Goal: Information Seeking & Learning: Learn about a topic

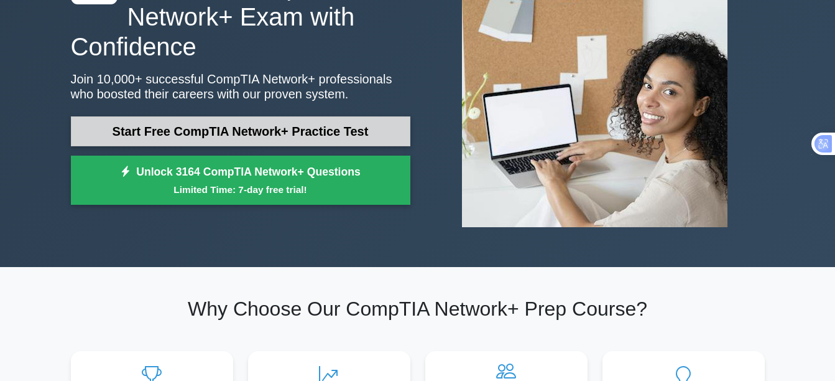
click at [353, 127] on link "Start Free CompTIA Network+ Practice Test" at bounding box center [241, 131] width 340 height 30
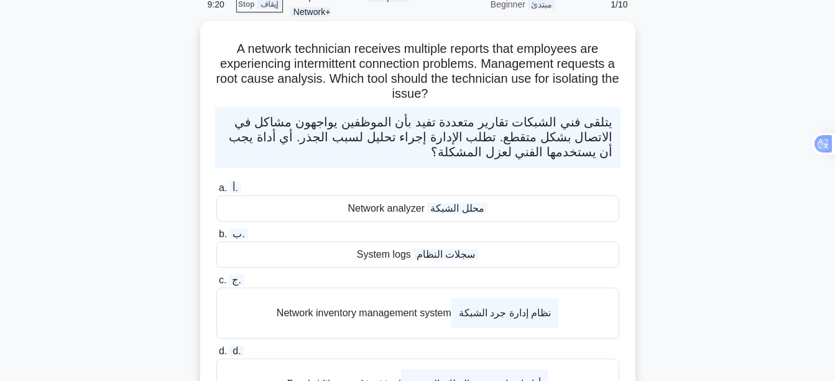
scroll to position [62, 0]
click at [452, 213] on wpstranslate-tanslation-text "محلل الشبكة" at bounding box center [457, 209] width 60 height 11
click at [216, 193] on input "a. أ. Network analyzer محلل الشبكة" at bounding box center [216, 189] width 0 height 8
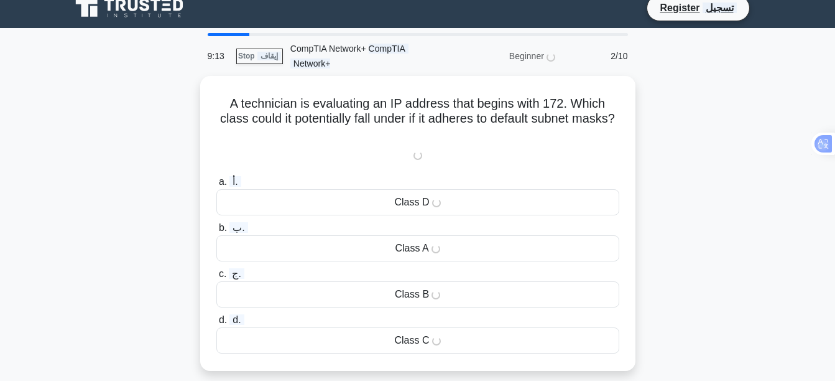
scroll to position [0, 0]
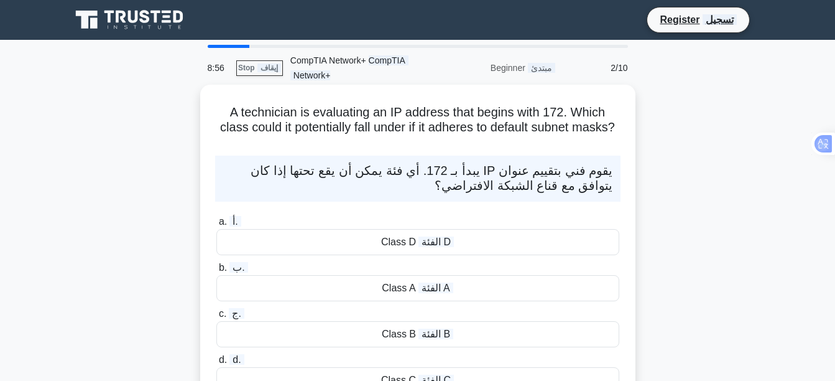
click at [450, 290] on wpstranslate-tanslation-text "الفئة A" at bounding box center [436, 287] width 35 height 11
click at [216, 272] on input "b. ب. Class A الفئة A" at bounding box center [216, 268] width 0 height 8
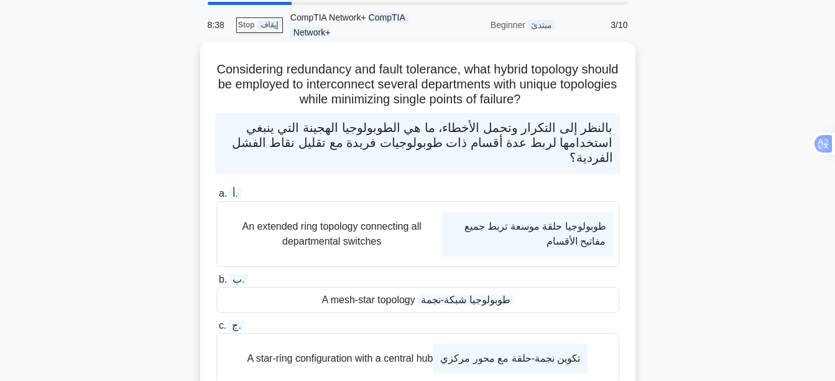
scroll to position [124, 0]
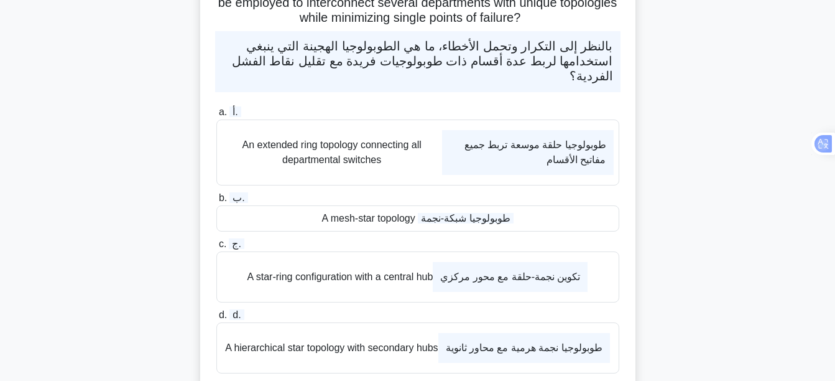
click at [460, 284] on wpstranslate-tanslation-text "تكوين نجمة-حلقة مع محور مركزي" at bounding box center [510, 277] width 155 height 30
click at [216, 248] on input "c. ج. A star-ring configuration with a central hub تكوين نجمة-حلقة مع محور مركزي" at bounding box center [216, 244] width 0 height 8
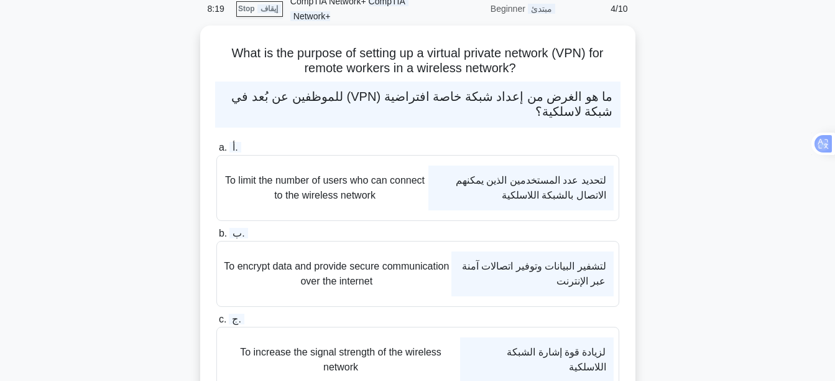
scroll to position [62, 0]
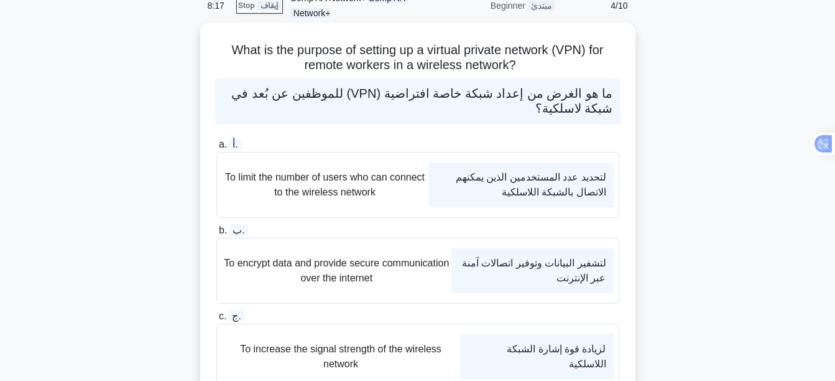
click at [478, 265] on wpstranslate-tanslation-text "لتشفير البيانات وتوفير اتصالات آمنة عبر الإنترنت" at bounding box center [533, 270] width 162 height 45
click at [216, 234] on input "b. ب. To encrypt data and provide secure communication over the internet لتشفير…" at bounding box center [216, 230] width 0 height 8
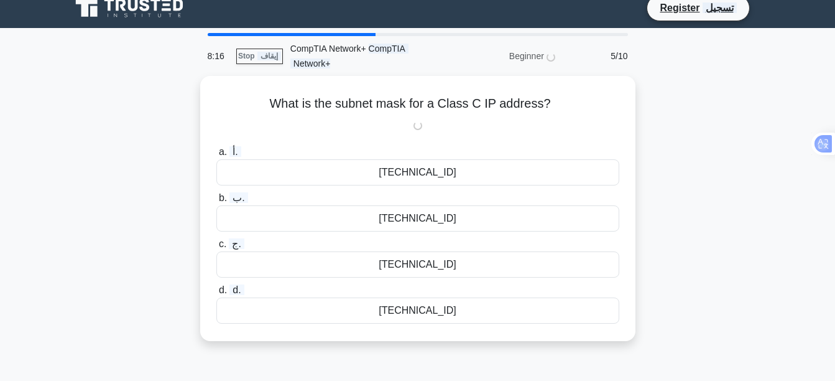
scroll to position [0, 0]
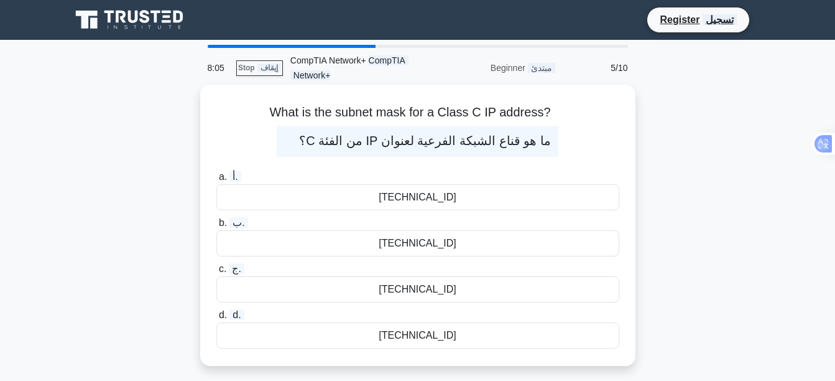
click at [440, 337] on div "255.255.255.0" at bounding box center [417, 335] width 403 height 26
click at [216, 319] on input "d. d. 255.255.255.0" at bounding box center [216, 315] width 0 height 8
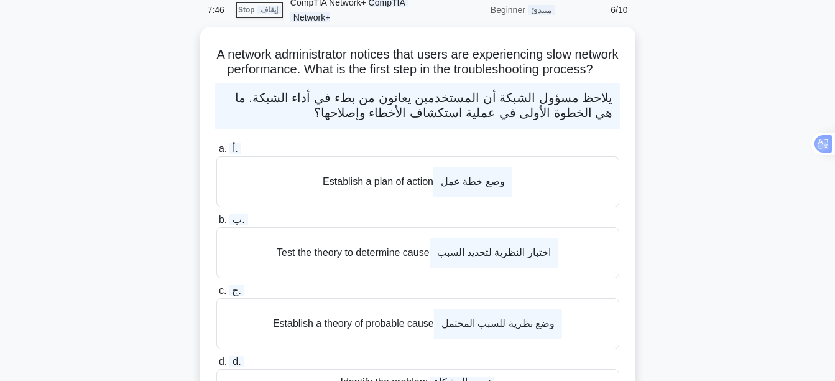
scroll to position [124, 0]
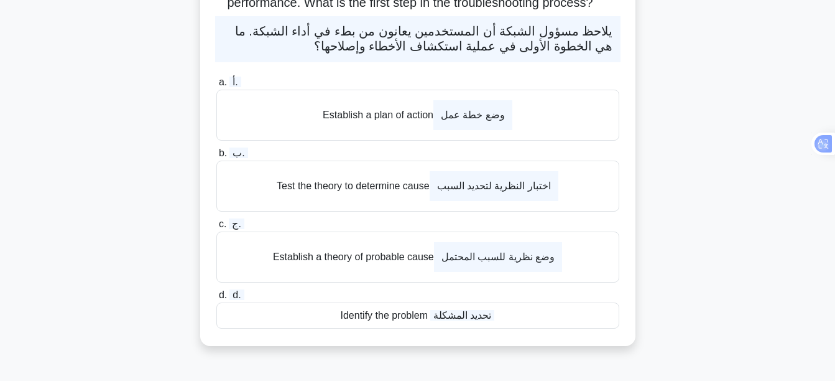
click at [452, 320] on wpstranslate-tanslation-text "تحديد المشكلة" at bounding box center [462, 315] width 64 height 11
click at [216, 299] on input "d. d. Identify the problem تحديد المشكلة" at bounding box center [216, 295] width 0 height 8
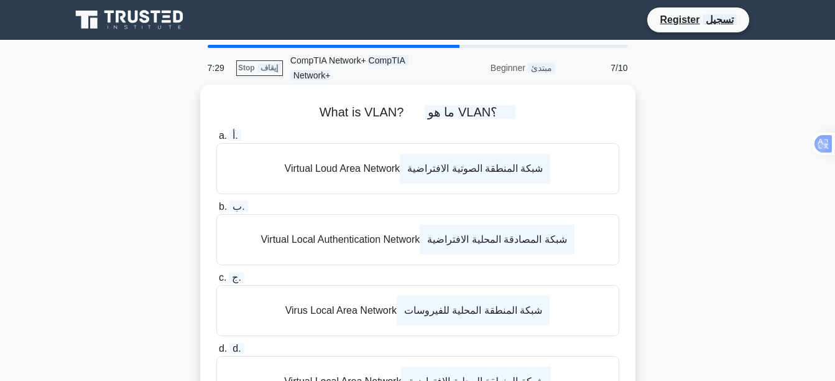
scroll to position [62, 0]
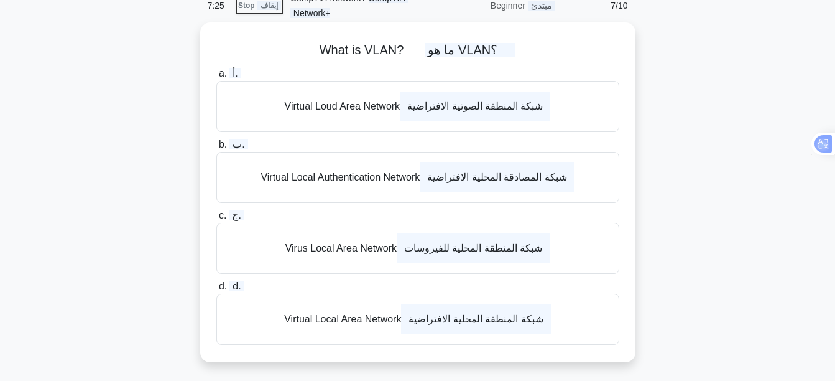
click at [496, 180] on wpstranslate-tanslation-text "شبكة المصادقة المحلية الافتراضية" at bounding box center [497, 177] width 154 height 30
click at [216, 149] on input "b. ب. Virtual Local Authentication Network شبكة المصادقة المحلية الافتراضية" at bounding box center [216, 145] width 0 height 8
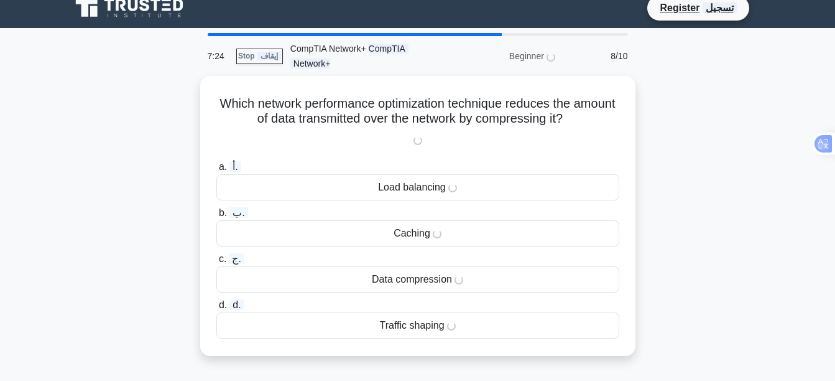
scroll to position [0, 0]
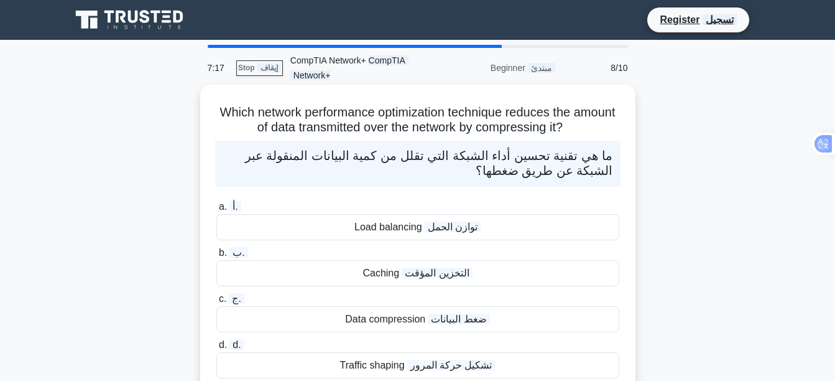
drag, startPoint x: 496, startPoint y: 181, endPoint x: 595, endPoint y: 206, distance: 102.0
click at [595, 206] on label "a. أ. Load balancing توازن الحمل" at bounding box center [417, 219] width 403 height 41
click at [216, 206] on input "a. أ. Load balancing توازن الحمل" at bounding box center [216, 207] width 0 height 8
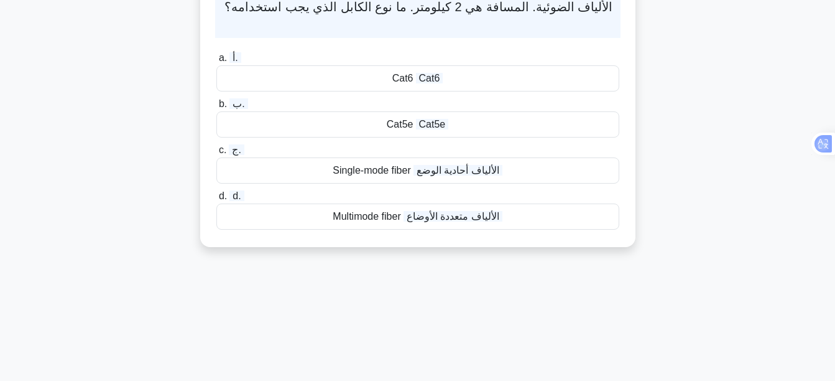
scroll to position [187, 0]
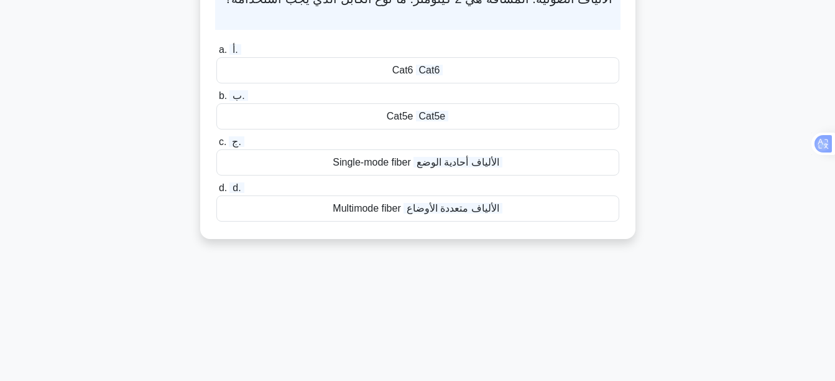
click at [412, 210] on wpstranslate-tanslation-text "الألياف متعددة الأوضاع" at bounding box center [453, 208] width 99 height 11
click at [216, 192] on input "d. d. Multimode fiber الألياف متعددة الأوضاع" at bounding box center [216, 188] width 0 height 8
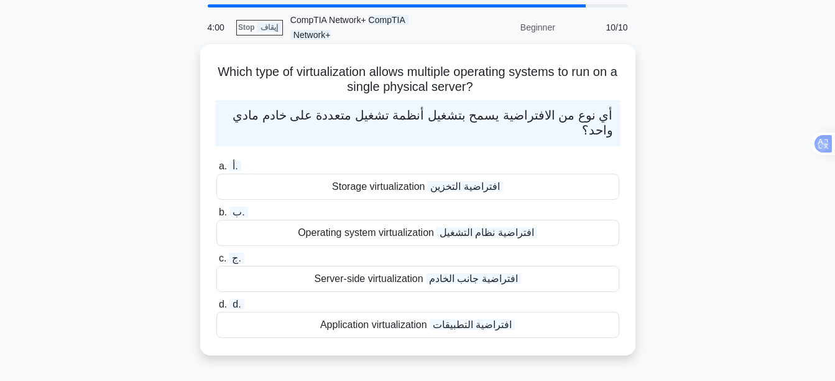
scroll to position [62, 0]
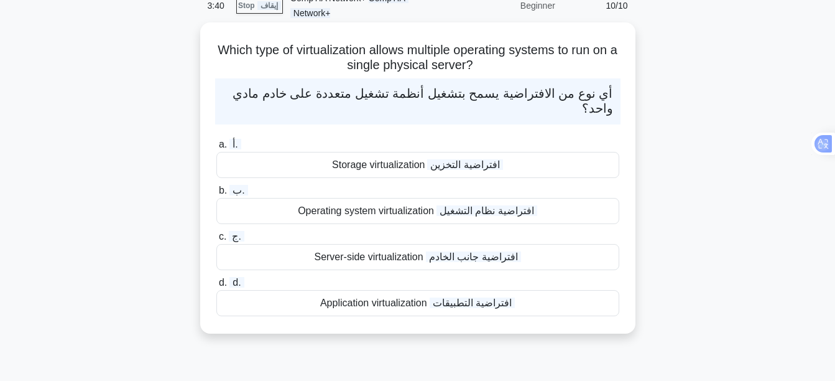
click at [475, 305] on wpstranslate-tanslation-text "افتراضية التطبيقات" at bounding box center [472, 302] width 85 height 11
click at [216, 287] on input "d. d. Application virtualization افتراضية التطبيقات" at bounding box center [216, 283] width 0 height 8
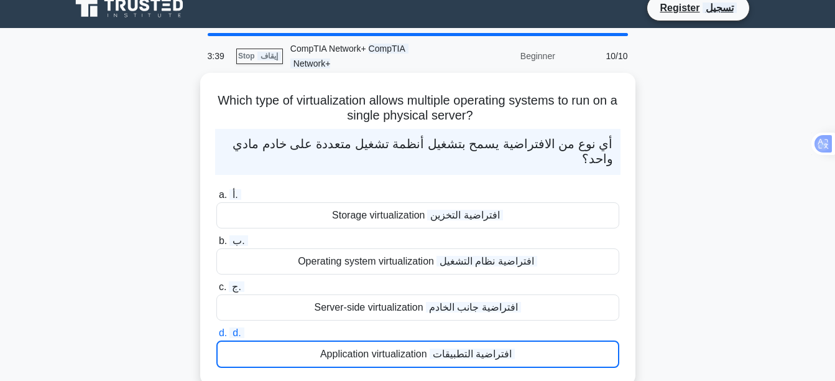
scroll to position [0, 0]
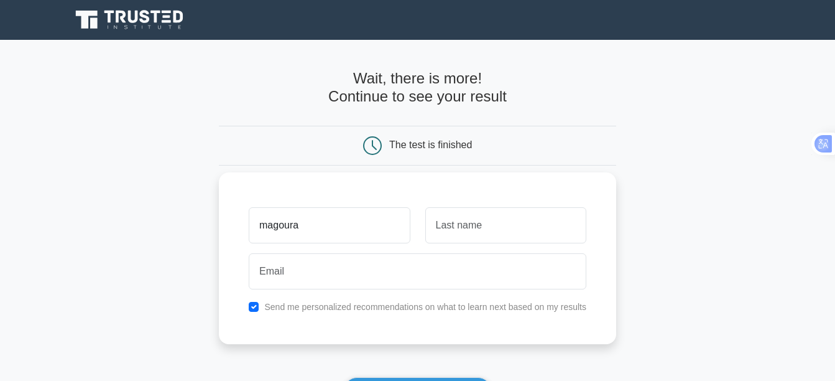
type input "magoura"
click at [437, 226] on input "text" at bounding box center [505, 225] width 161 height 36
type input "abdellatif"
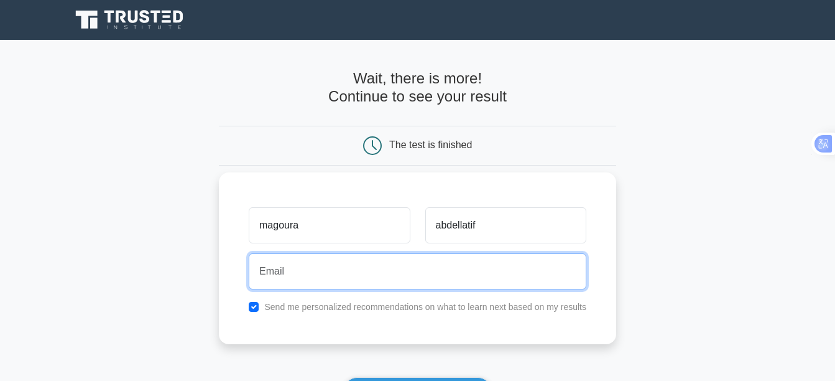
click at [298, 272] on input "email" at bounding box center [418, 271] width 338 height 36
type input "yahyaabd34@gmail.com"
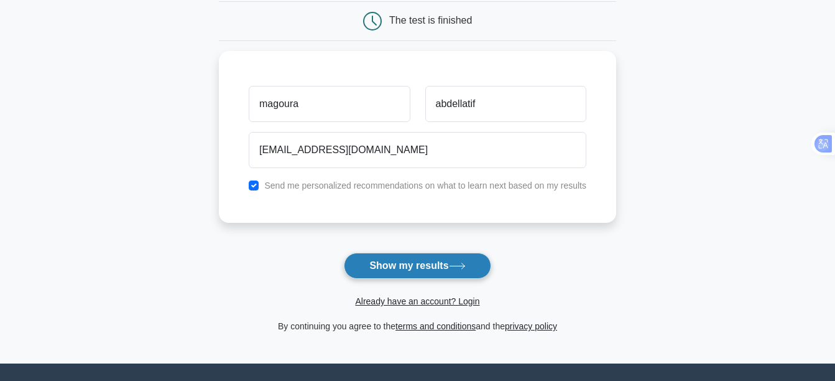
click at [402, 260] on button "Show my results" at bounding box center [417, 265] width 147 height 26
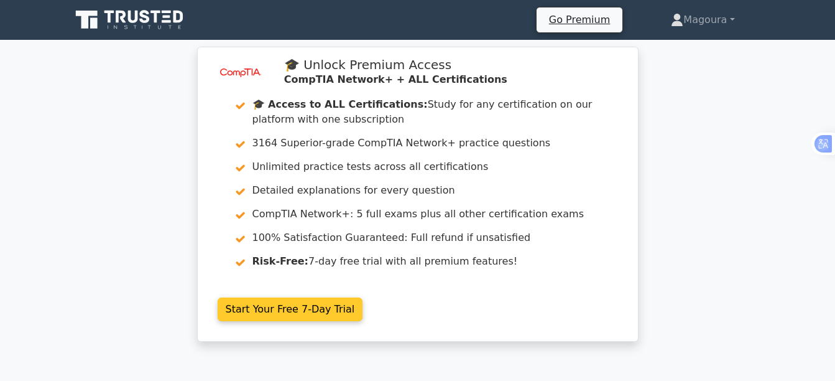
click at [287, 309] on link "Start Your Free 7-Day Trial" at bounding box center [291, 309] width 146 height 24
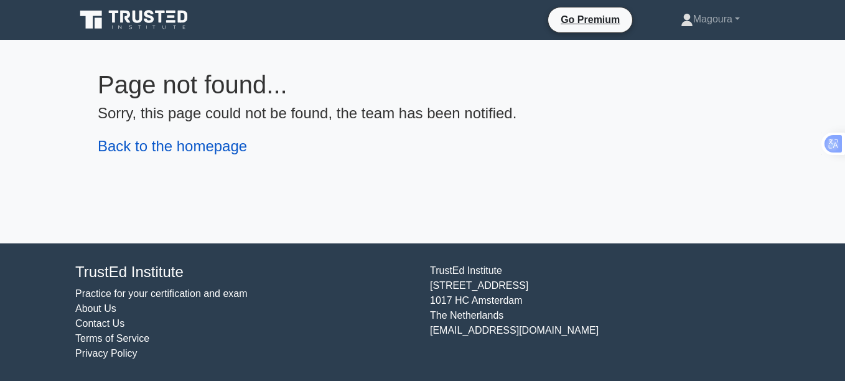
click at [202, 147] on link "Back to the homepage" at bounding box center [172, 145] width 149 height 17
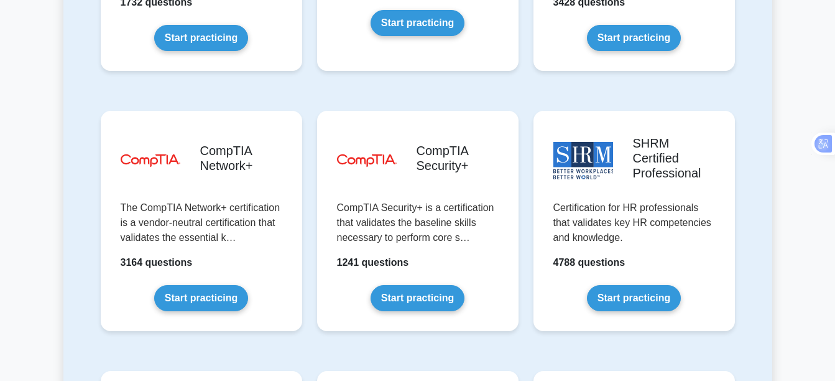
scroll to position [2239, 0]
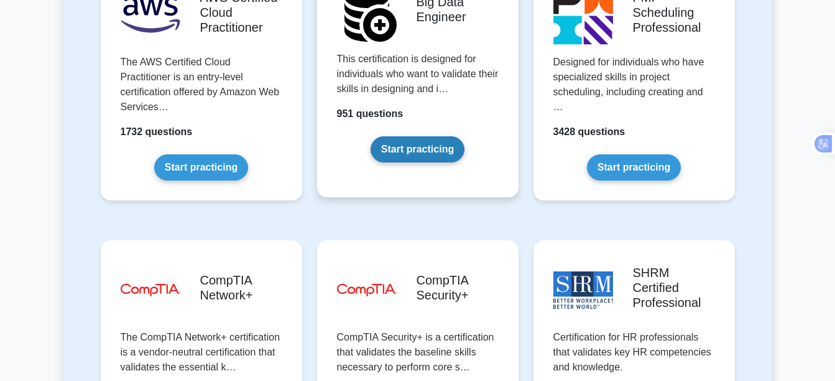
click at [420, 136] on link "Start practicing" at bounding box center [418, 149] width 94 height 26
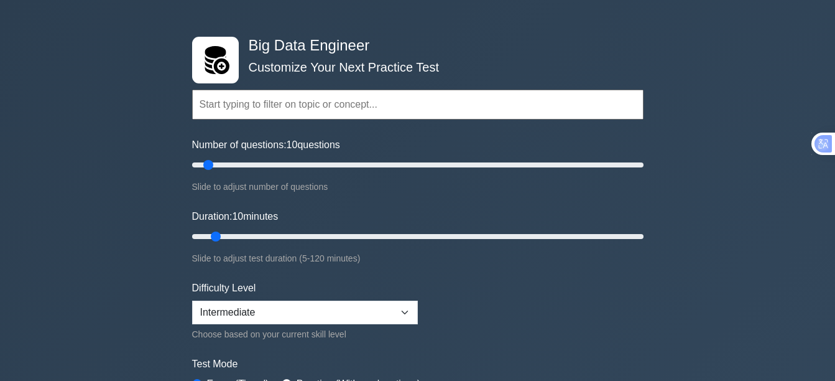
scroll to position [62, 0]
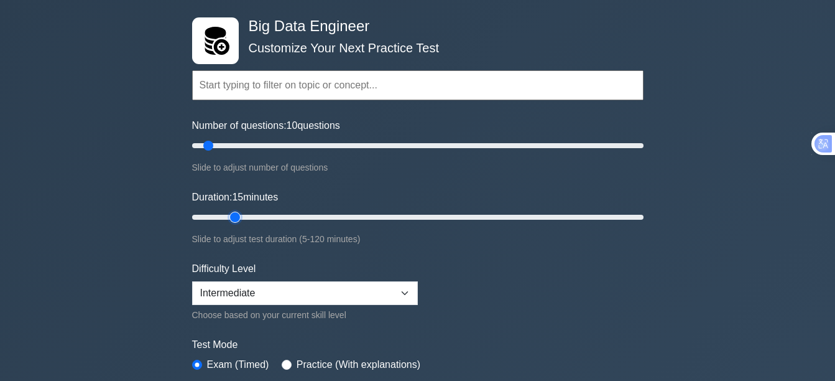
type input "10"
drag, startPoint x: 220, startPoint y: 215, endPoint x: 217, endPoint y: 229, distance: 15.1
click at [217, 225] on input "Duration: 10 minutes" at bounding box center [418, 217] width 452 height 15
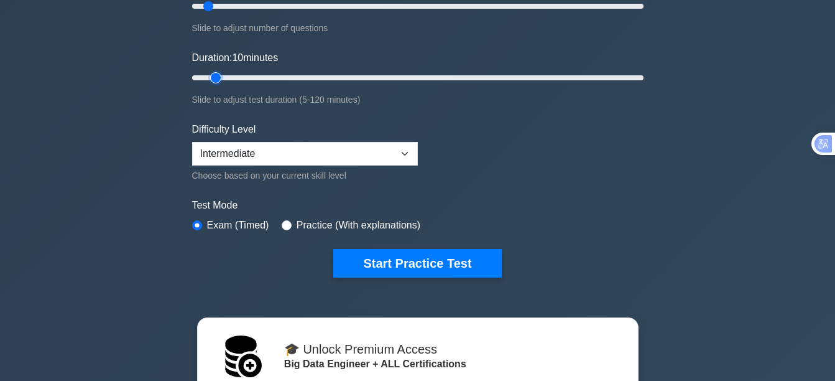
scroll to position [249, 0]
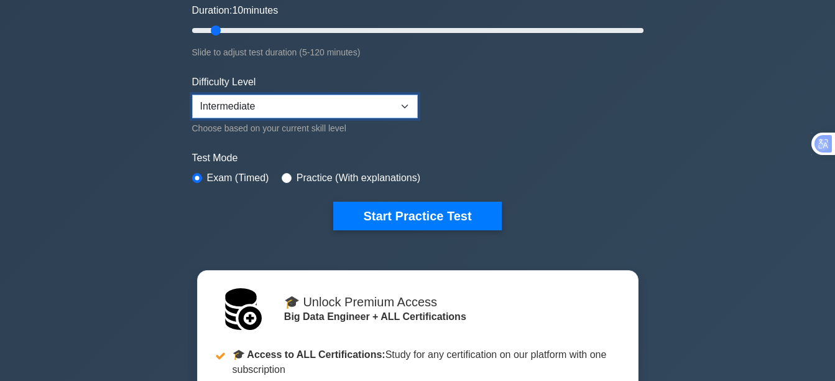
click at [389, 105] on select "Beginner Intermediate Expert" at bounding box center [305, 107] width 226 height 24
click at [192, 95] on select "Beginner Intermediate Expert" at bounding box center [305, 107] width 226 height 24
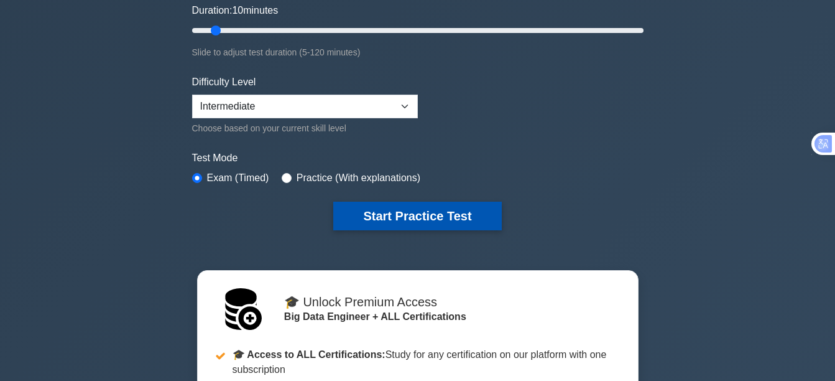
click at [418, 221] on button "Start Practice Test" at bounding box center [417, 216] width 168 height 29
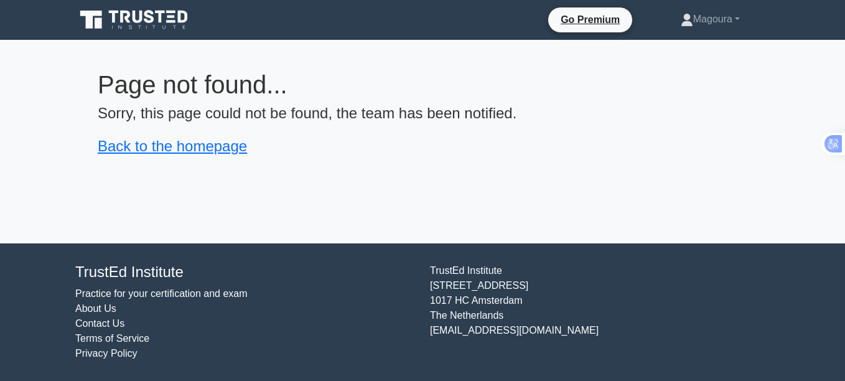
drag, startPoint x: 0, startPoint y: 0, endPoint x: 571, endPoint y: 216, distance: 610.6
